Goal: Navigation & Orientation: Find specific page/section

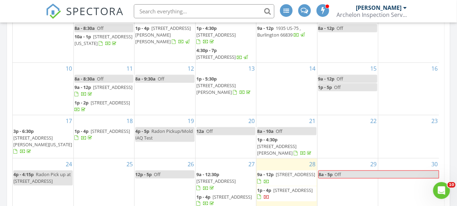
click at [397, 9] on div "[PERSON_NAME]" at bounding box center [379, 7] width 46 height 7
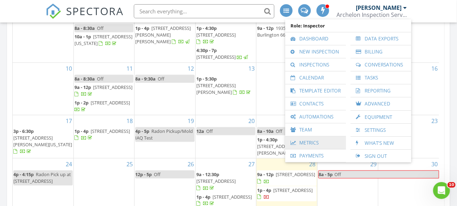
click at [308, 142] on link "Metrics" at bounding box center [316, 142] width 54 height 13
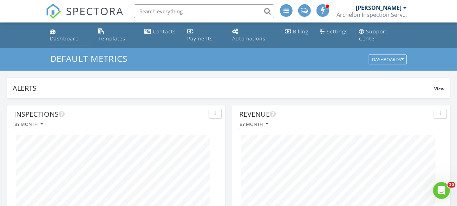
click at [79, 35] on div "Dashboard" at bounding box center [64, 38] width 29 height 7
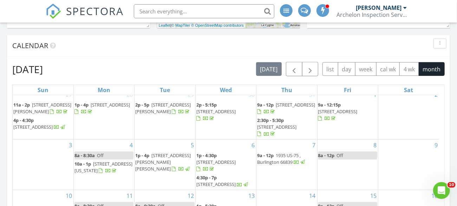
scroll to position [20, 0]
